Goal: Task Accomplishment & Management: Manage account settings

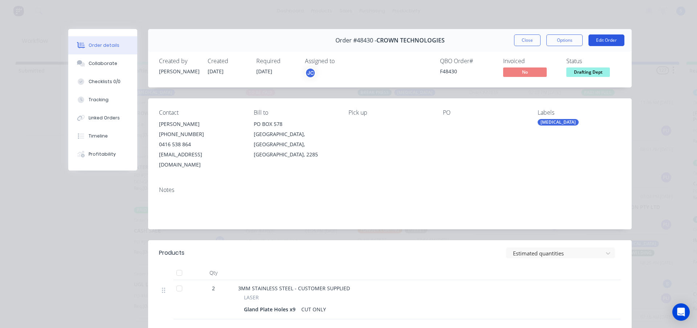
click at [610, 42] on button "Edit Order" at bounding box center [606, 40] width 36 height 12
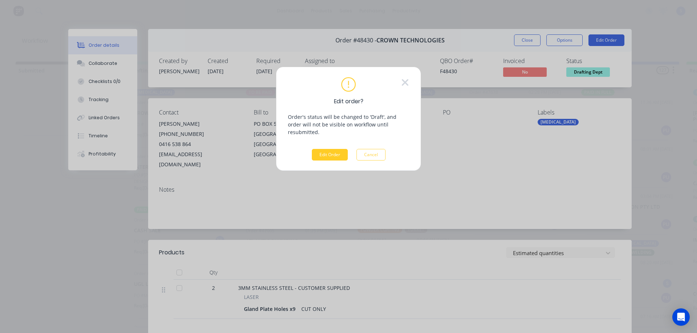
click at [333, 149] on button "Edit Order" at bounding box center [330, 155] width 36 height 12
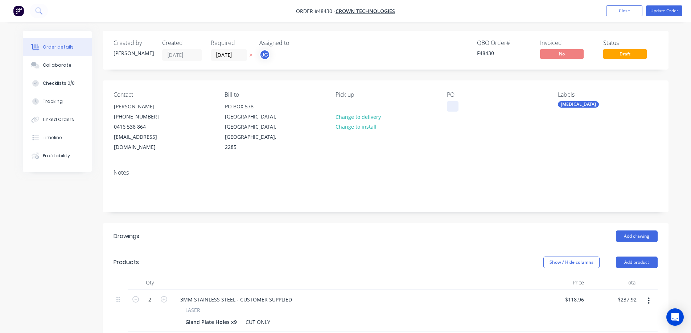
click at [456, 104] on div at bounding box center [453, 106] width 12 height 11
paste div
click at [675, 8] on button "Update Order" at bounding box center [664, 10] width 36 height 11
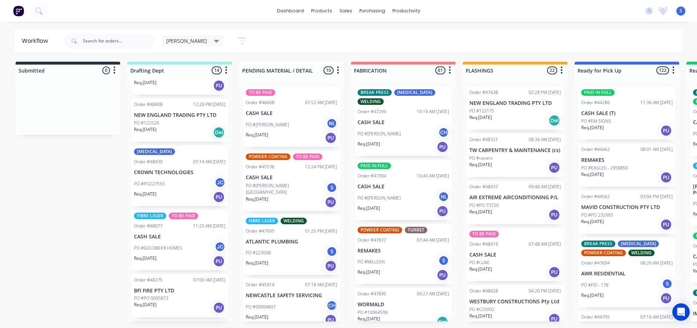
scroll to position [290, 0]
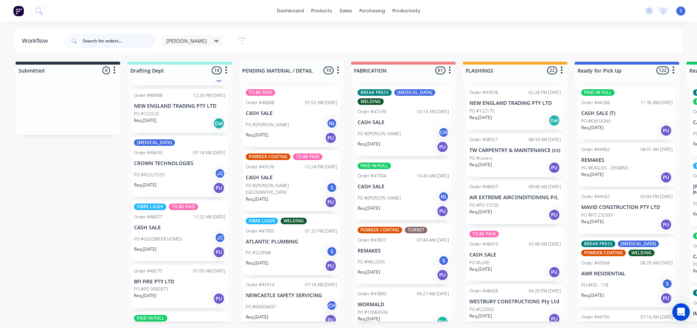
click at [116, 42] on input "text" at bounding box center [119, 41] width 72 height 15
